Goal: Transaction & Acquisition: Purchase product/service

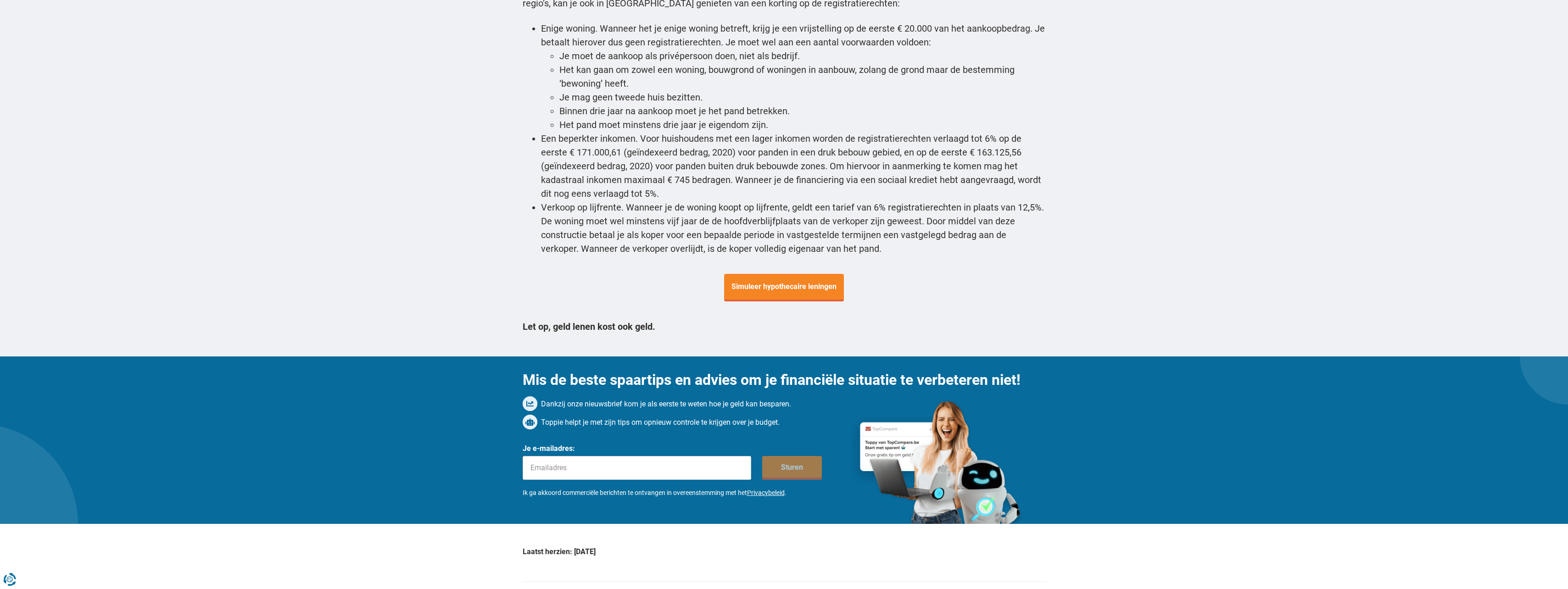
scroll to position [3305, 0]
click at [828, 274] on span "Simuleer hypothecaire leningen" at bounding box center [784, 288] width 120 height 28
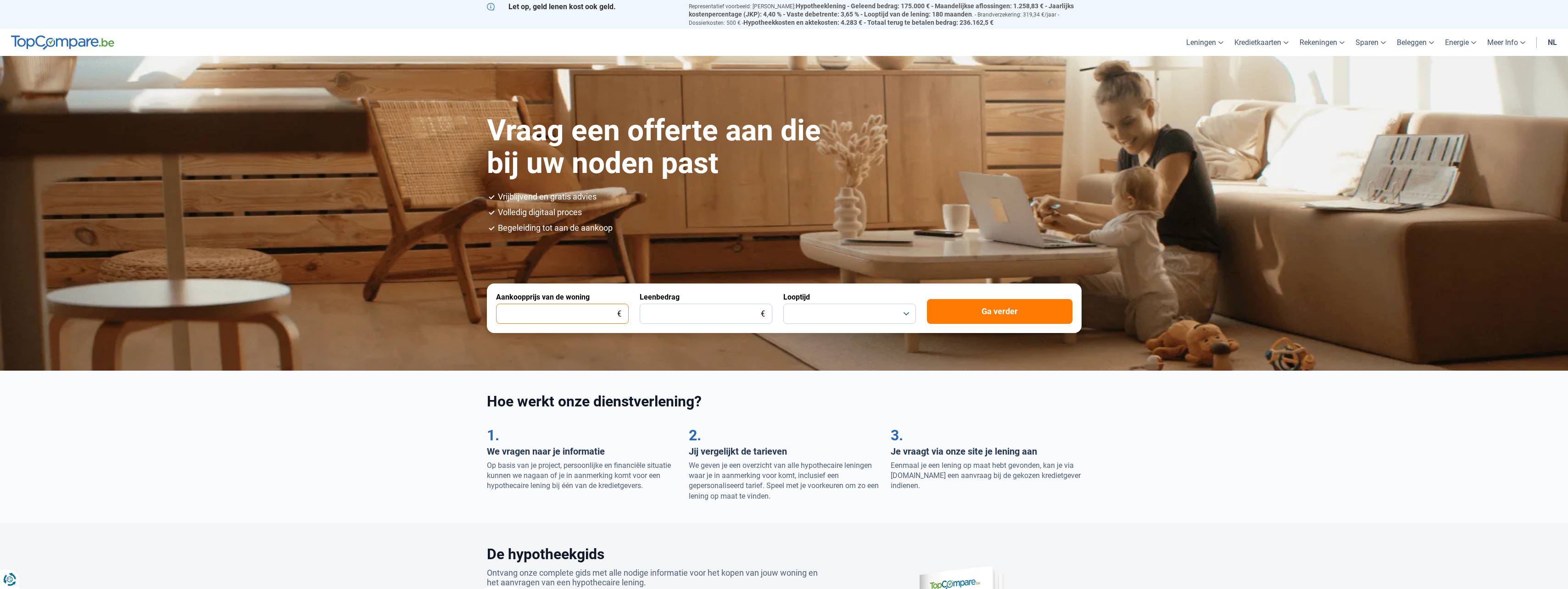
click at [586, 307] on input "Aankoopprijs van de woning" at bounding box center [562, 314] width 132 height 20
type input "96.000"
click at [676, 309] on input "Leenbedrag" at bounding box center [706, 314] width 132 height 20
type input "80.000"
click at [910, 312] on button "button" at bounding box center [850, 314] width 132 height 20
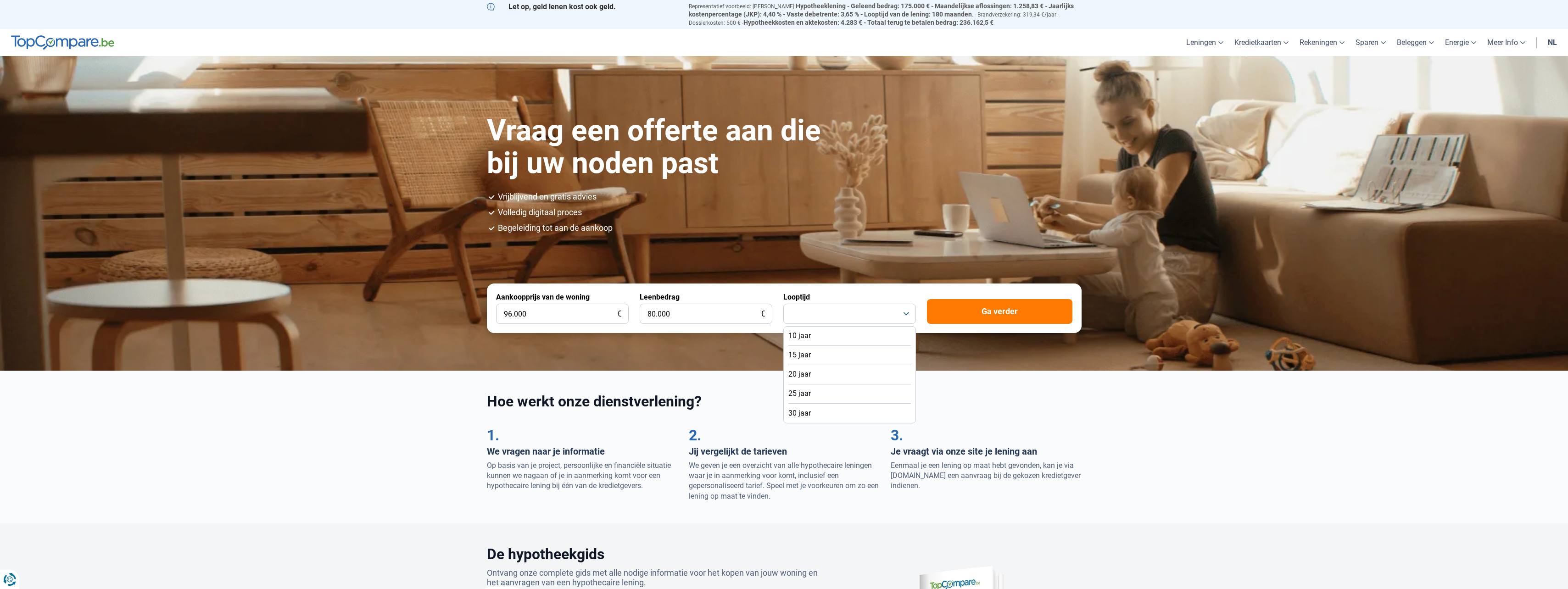
click at [846, 359] on li "15 jaar" at bounding box center [850, 355] width 122 height 19
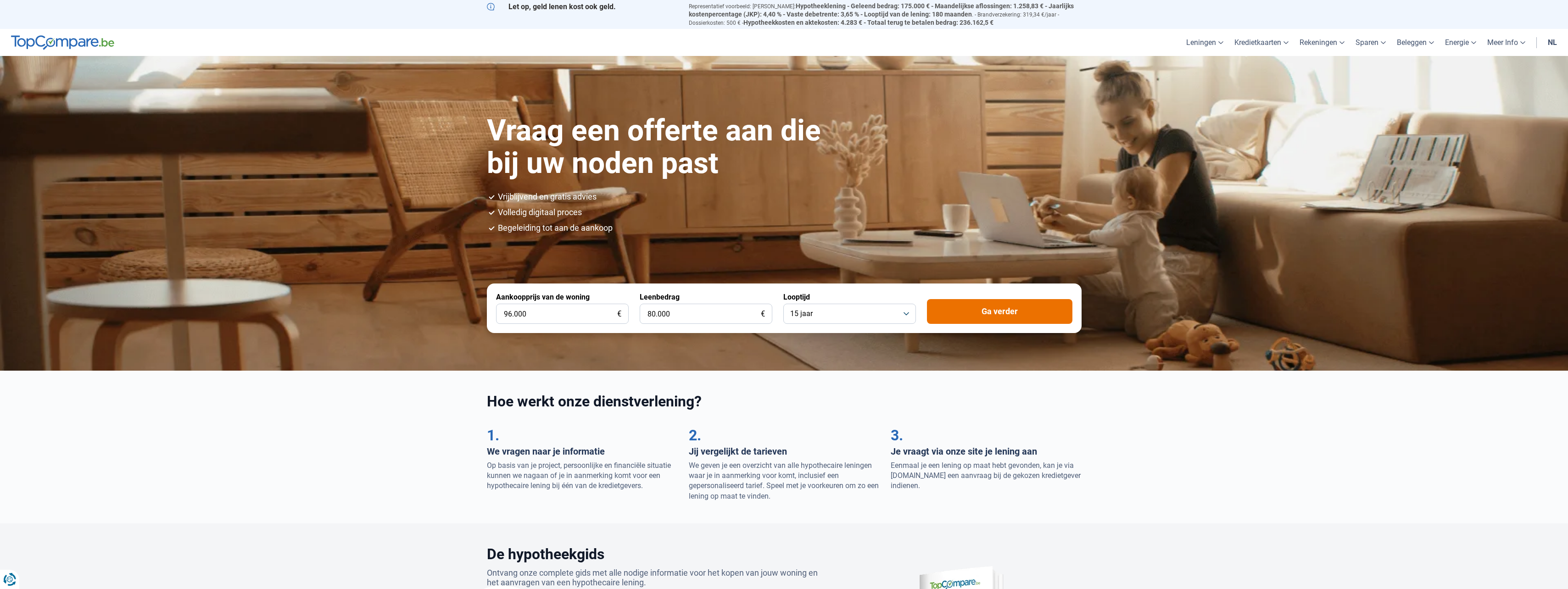
click at [989, 315] on button "Ga verder" at bounding box center [999, 312] width 146 height 25
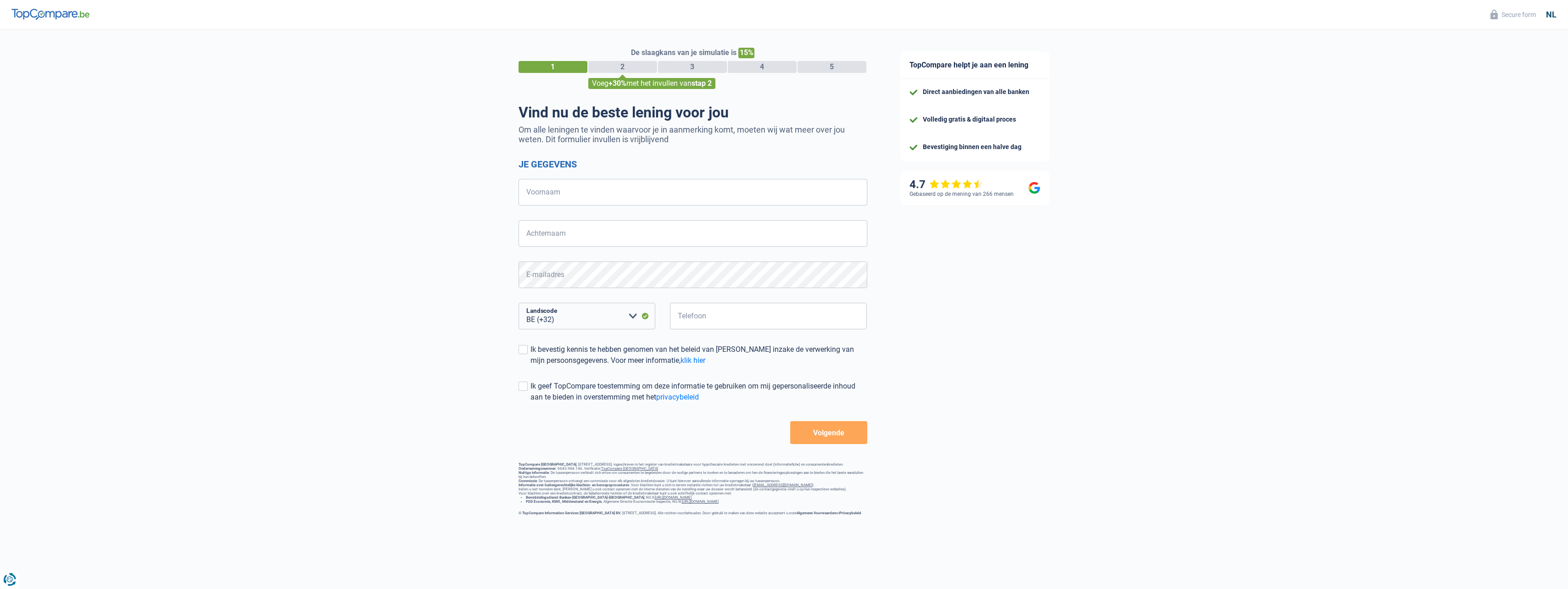
select select "32"
